Goal: Navigation & Orientation: Find specific page/section

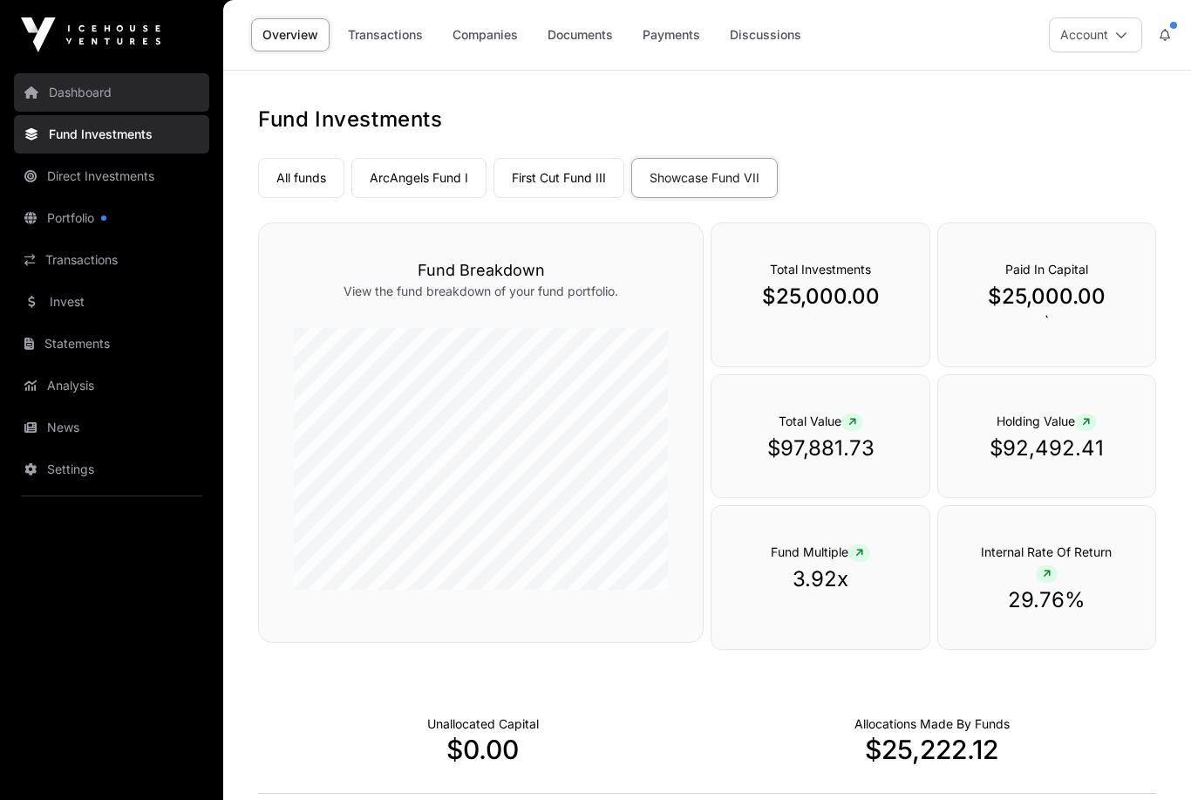
click at [71, 86] on link "Dashboard" at bounding box center [111, 92] width 195 height 38
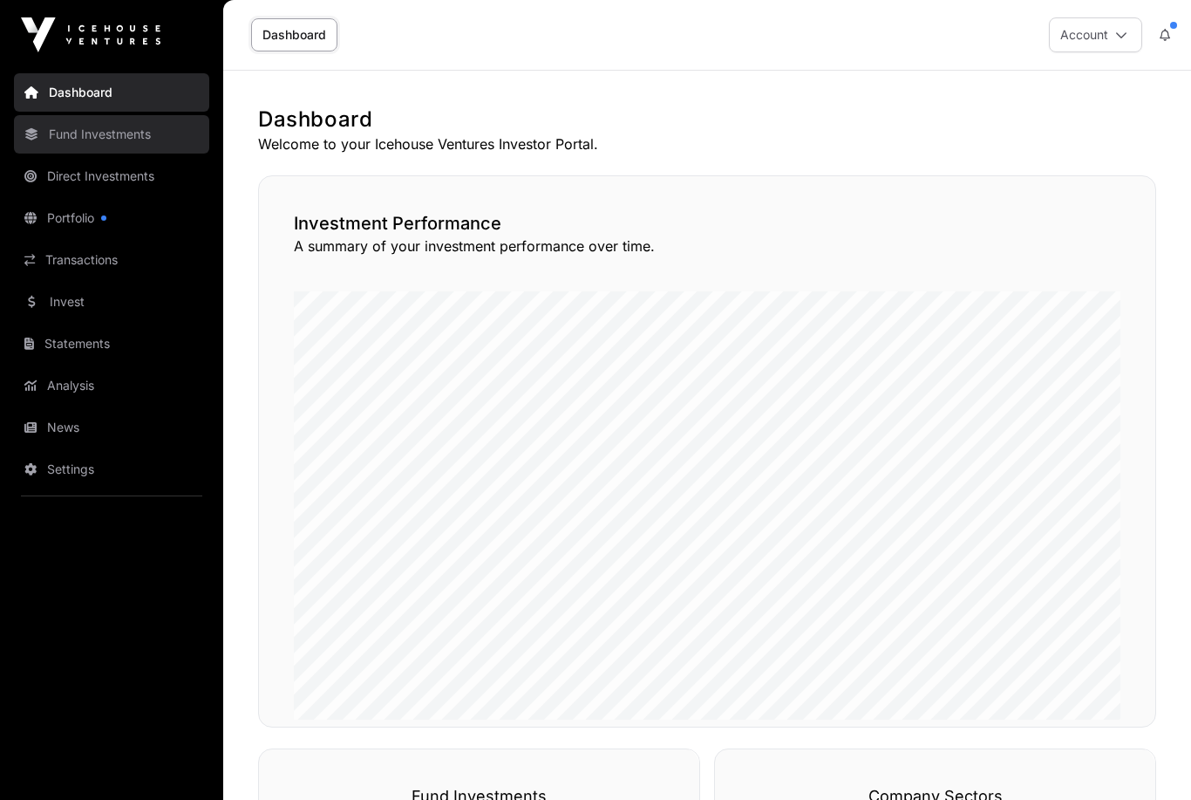
click at [109, 135] on link "Fund Investments" at bounding box center [111, 134] width 195 height 38
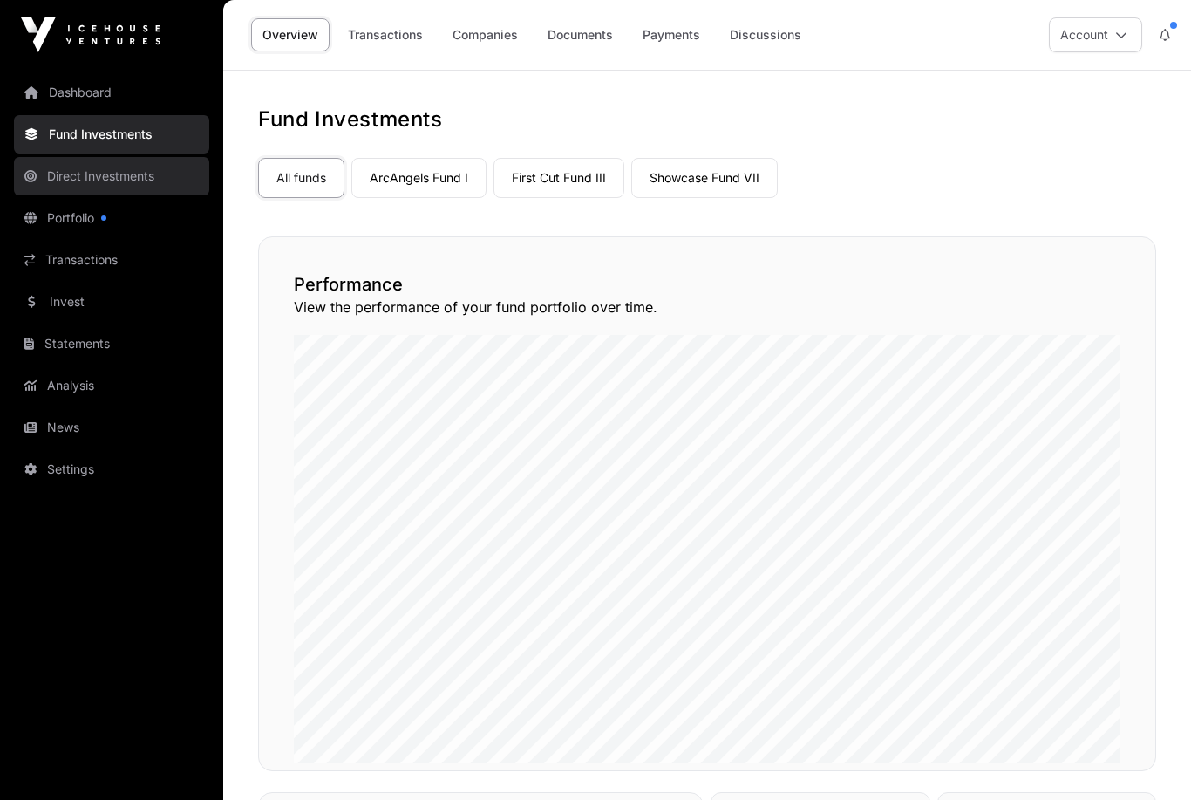
click at [89, 187] on link "Direct Investments" at bounding box center [111, 176] width 195 height 38
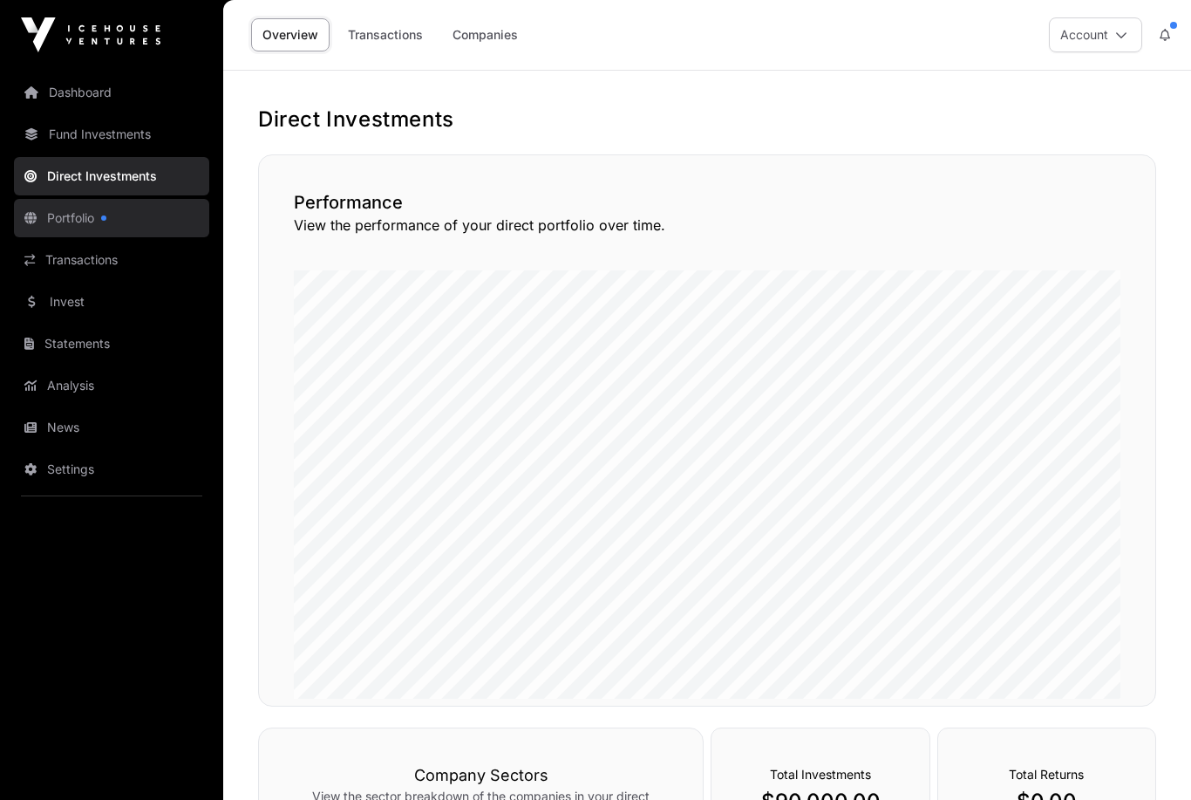
click at [81, 219] on link "Portfolio" at bounding box center [111, 218] width 195 height 38
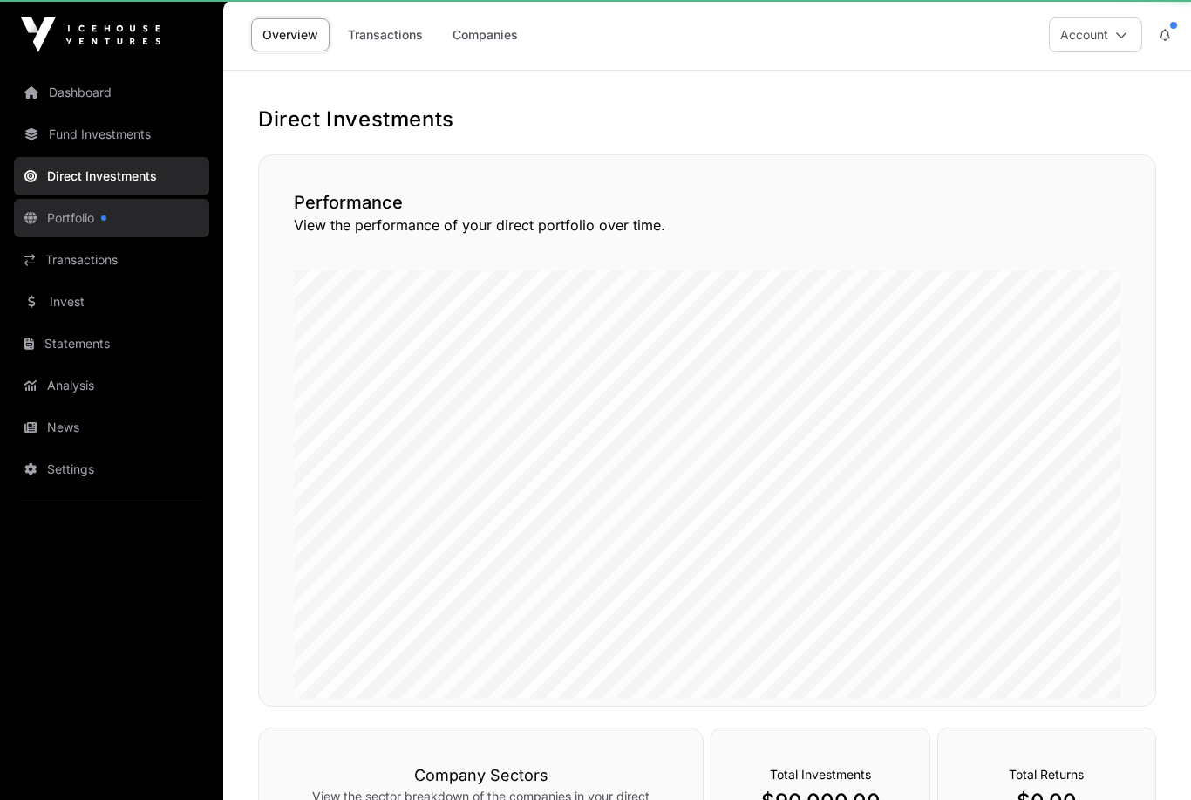
click at [64, 217] on link "Portfolio" at bounding box center [111, 218] width 195 height 38
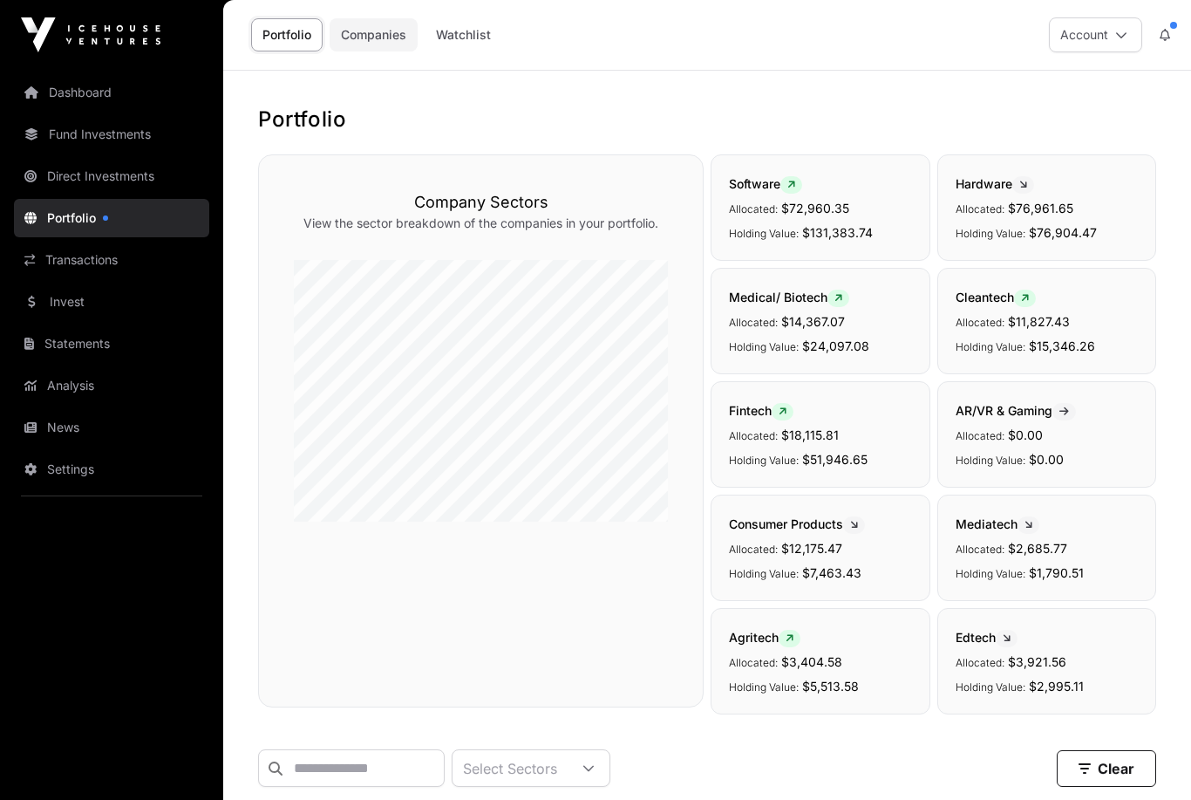
click at [371, 39] on link "Companies" at bounding box center [374, 34] width 88 height 33
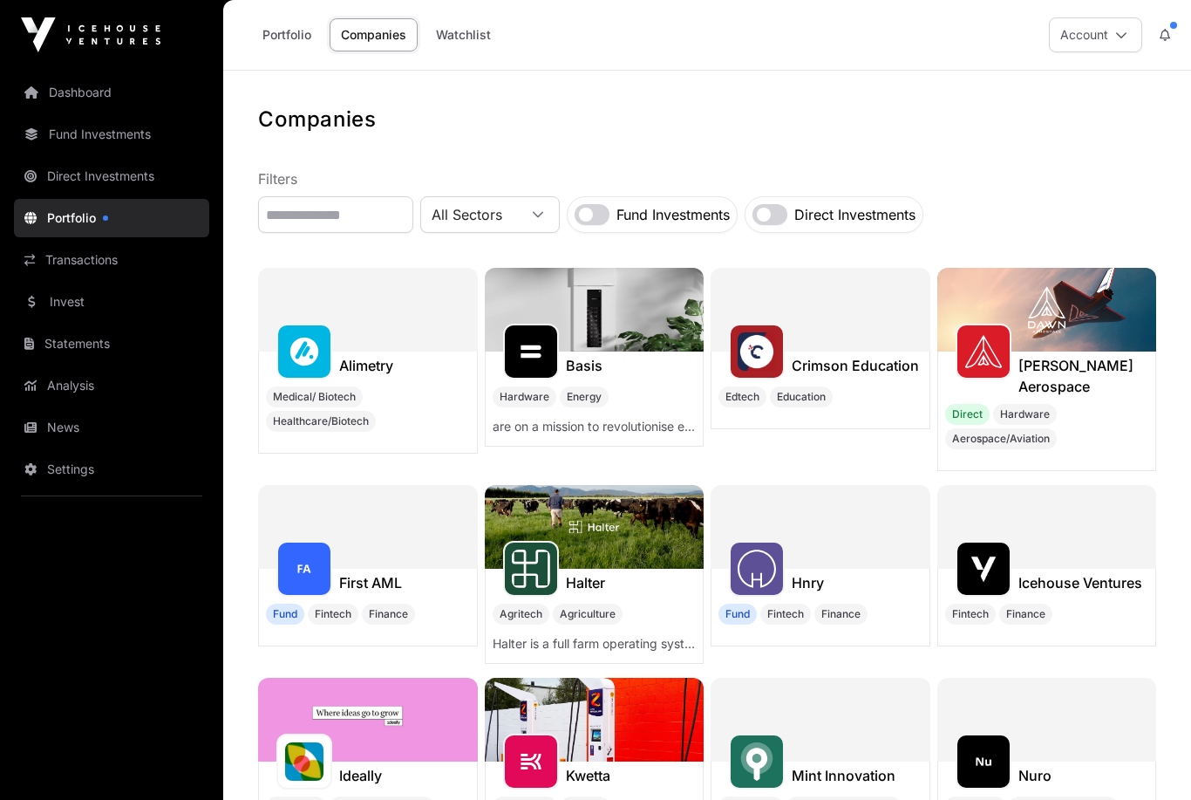
click at [365, 26] on link "Companies" at bounding box center [374, 34] width 88 height 33
click at [92, 174] on link "Direct Investments" at bounding box center [111, 176] width 195 height 38
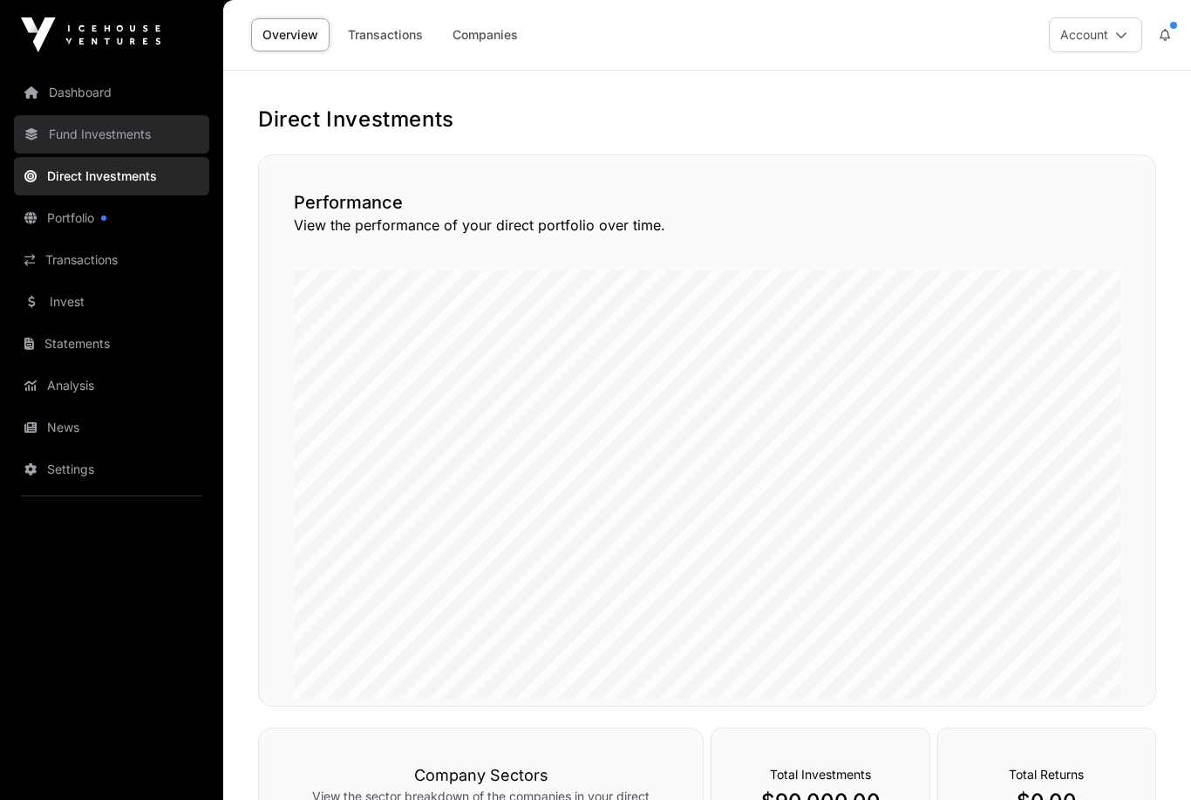
click at [96, 140] on link "Fund Investments" at bounding box center [111, 134] width 195 height 38
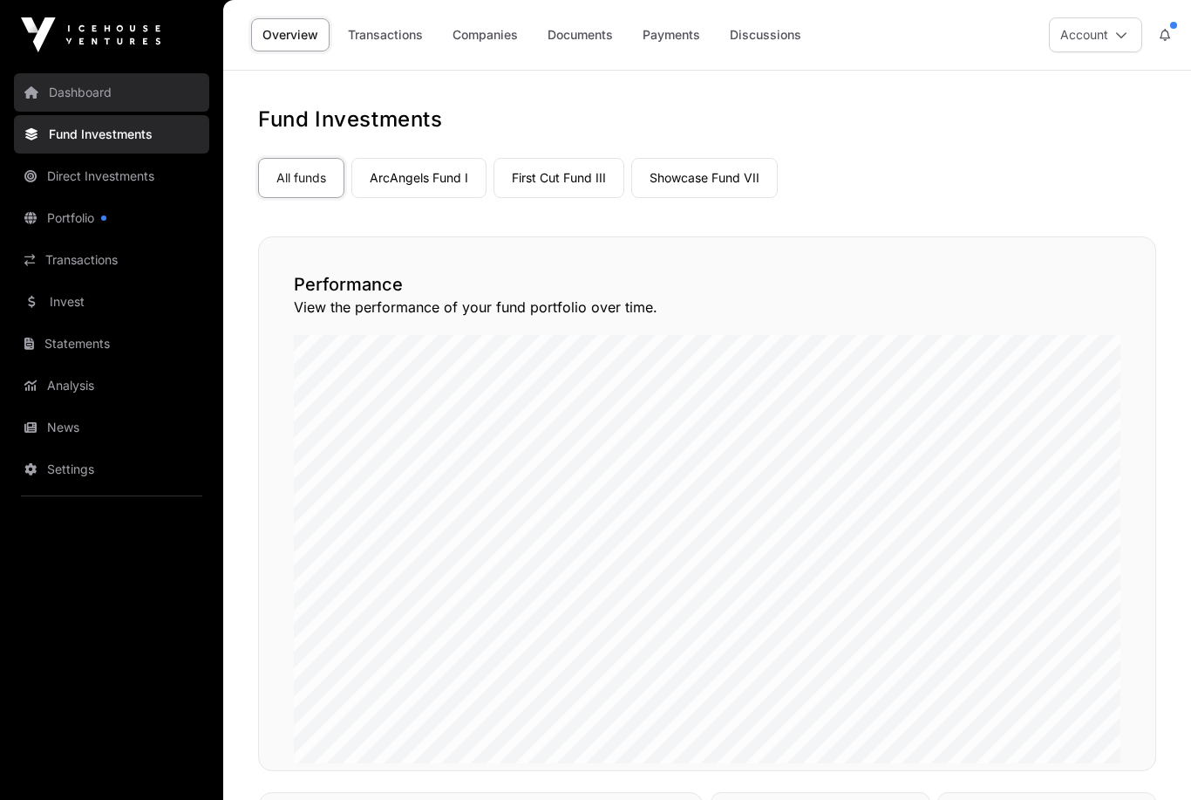
click at [94, 98] on link "Dashboard" at bounding box center [111, 92] width 195 height 38
